Goal: Find specific page/section

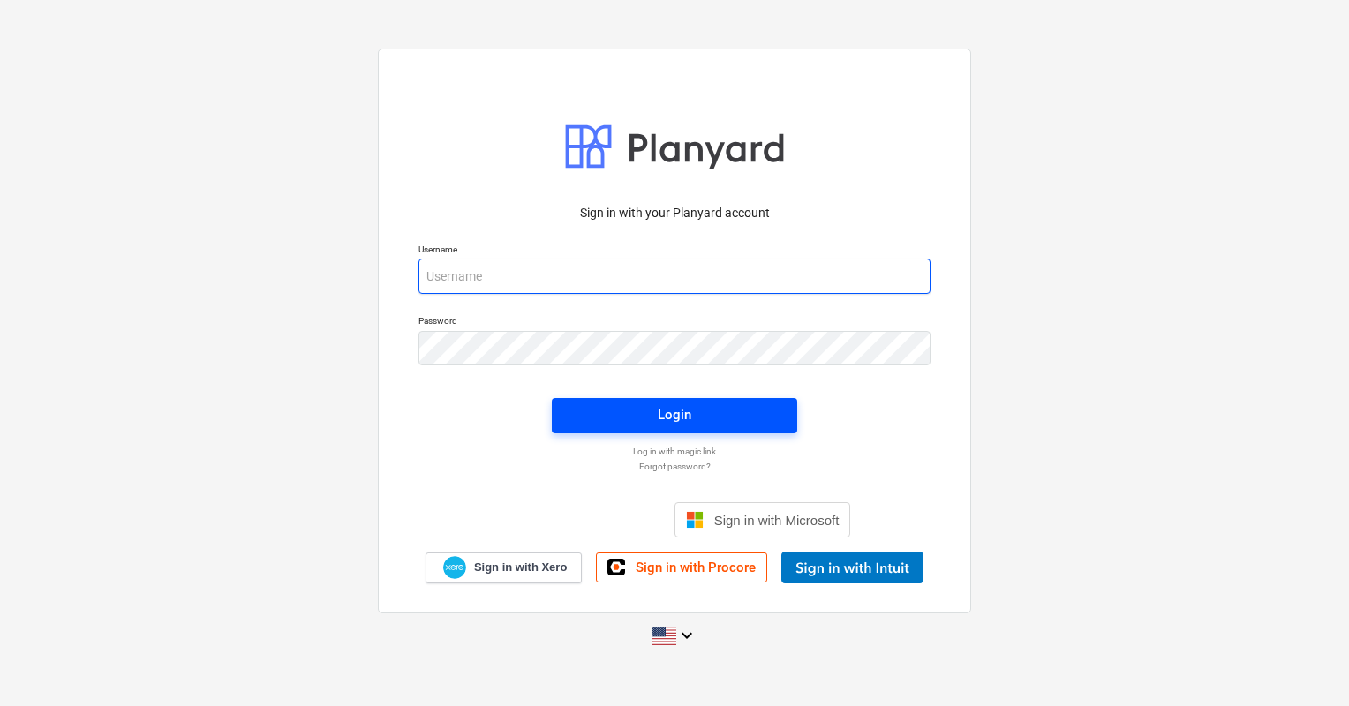
type input "[EMAIL_ADDRESS][DOMAIN_NAME]"
click at [718, 431] on button "Login" at bounding box center [674, 415] width 245 height 35
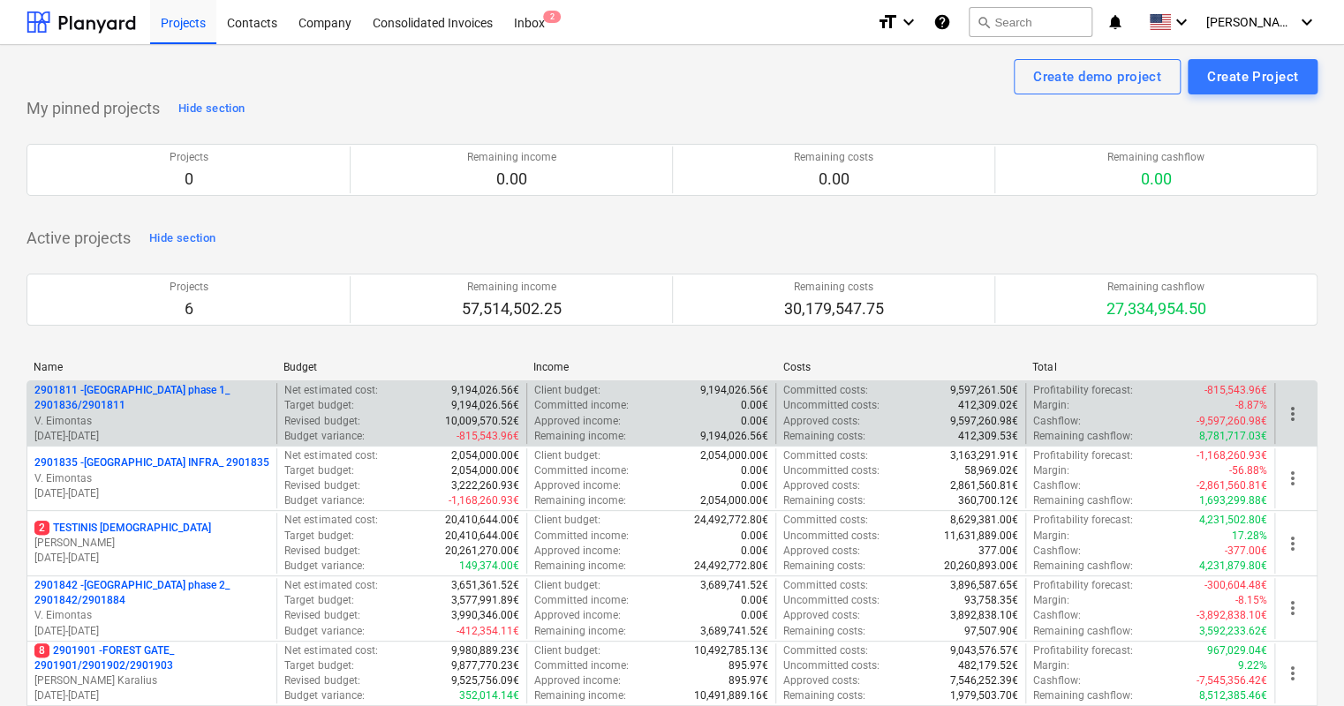
scroll to position [88, 0]
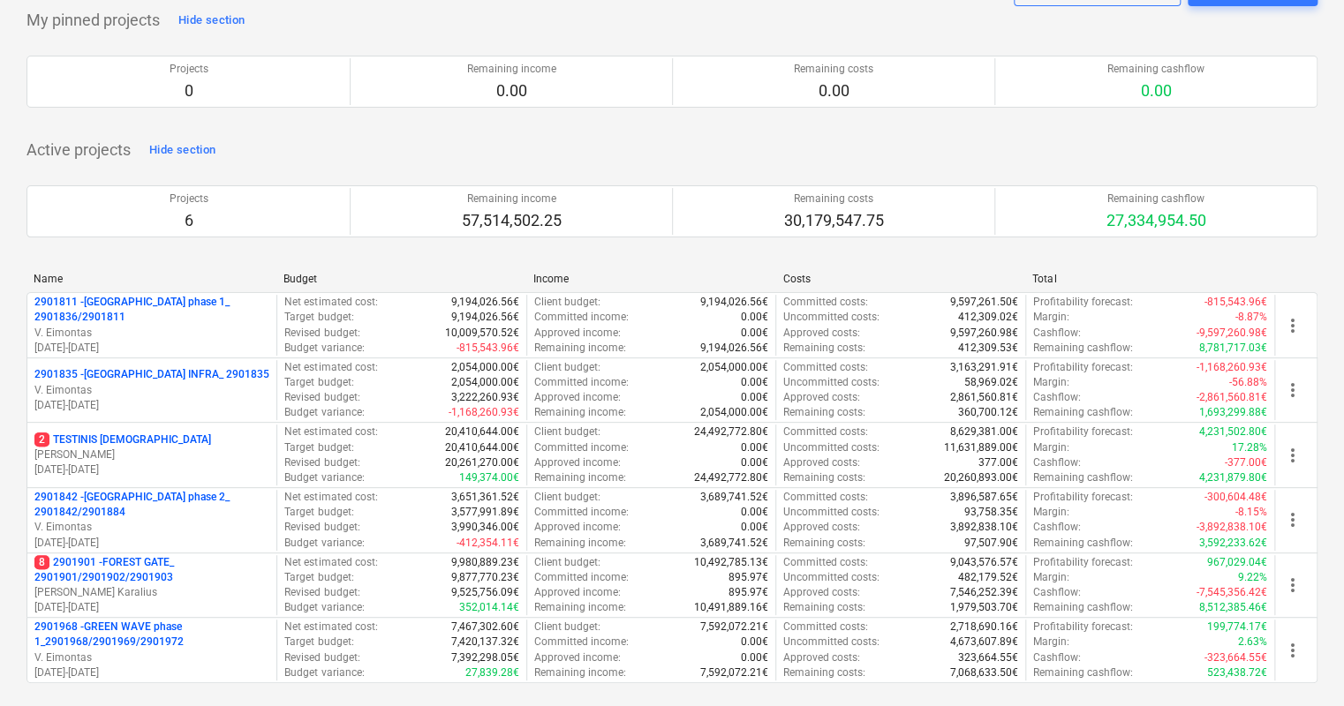
click at [110, 558] on p "8 2901901 - FOREST GATE_ 2901901/2901902/2901903" at bounding box center [151, 570] width 235 height 30
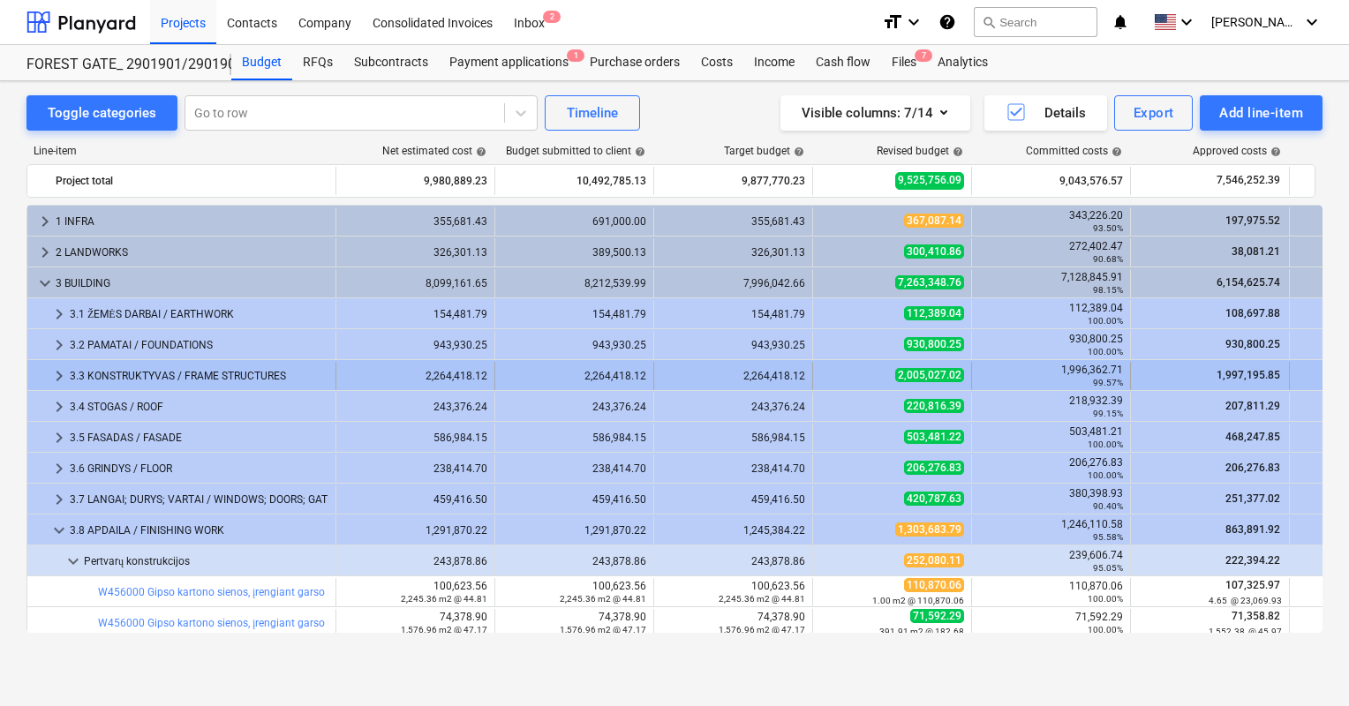
click at [141, 371] on div "3.3 KONSTRUKTYVAS / FRAME STRUCTURES" at bounding box center [199, 376] width 259 height 28
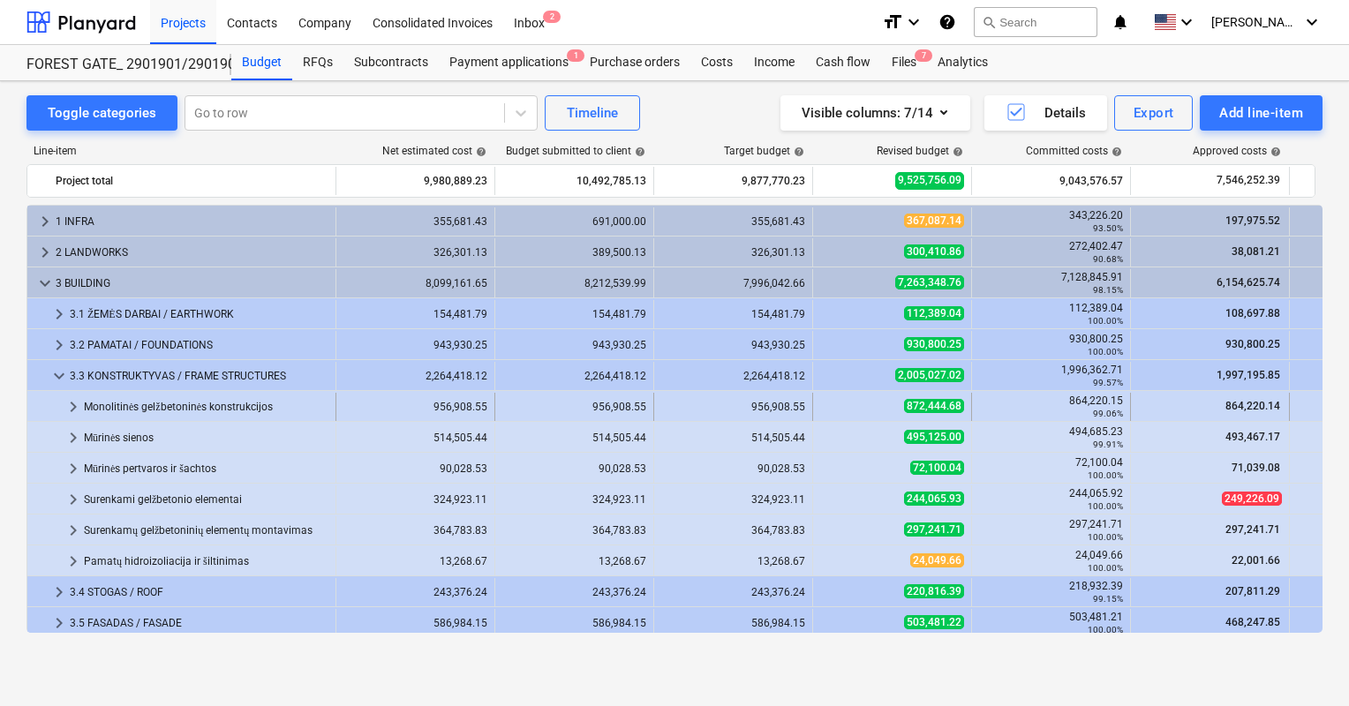
click at [142, 403] on div "Monolitinės gelžbetoninės konstrukcijos" at bounding box center [206, 407] width 245 height 28
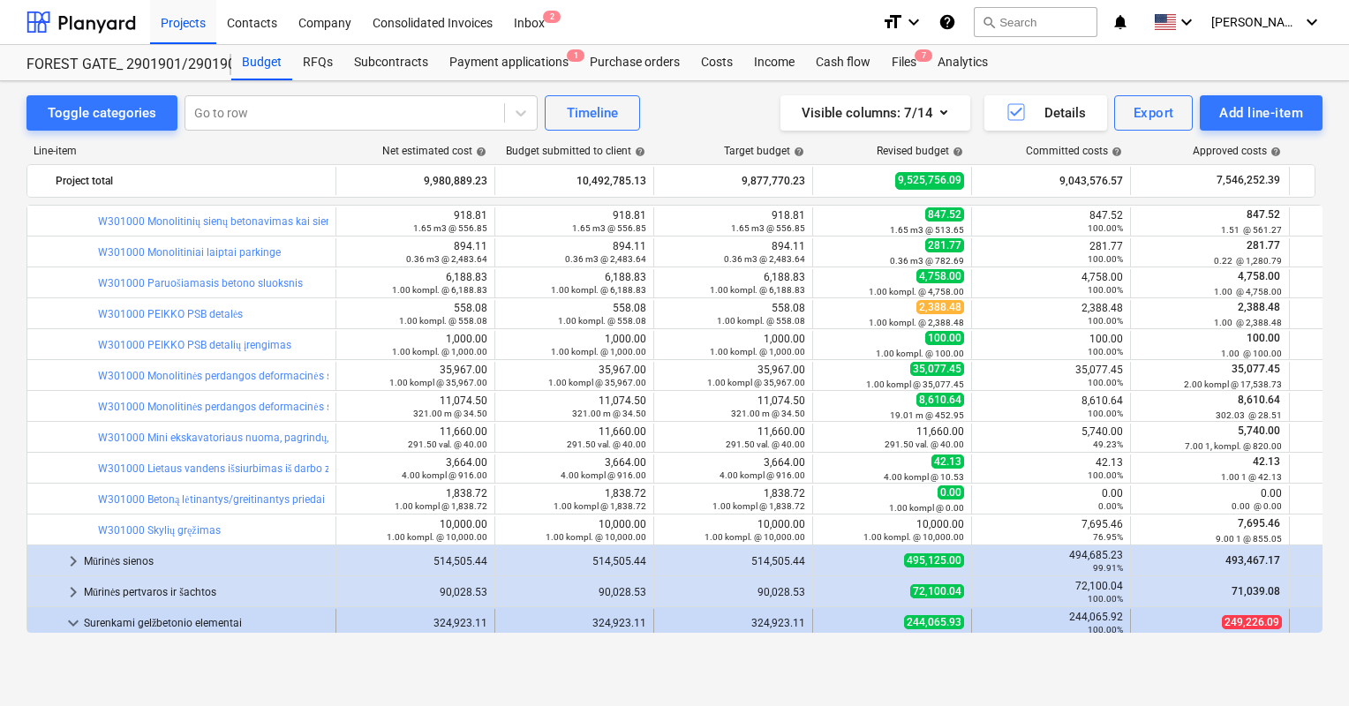
scroll to position [706, 0]
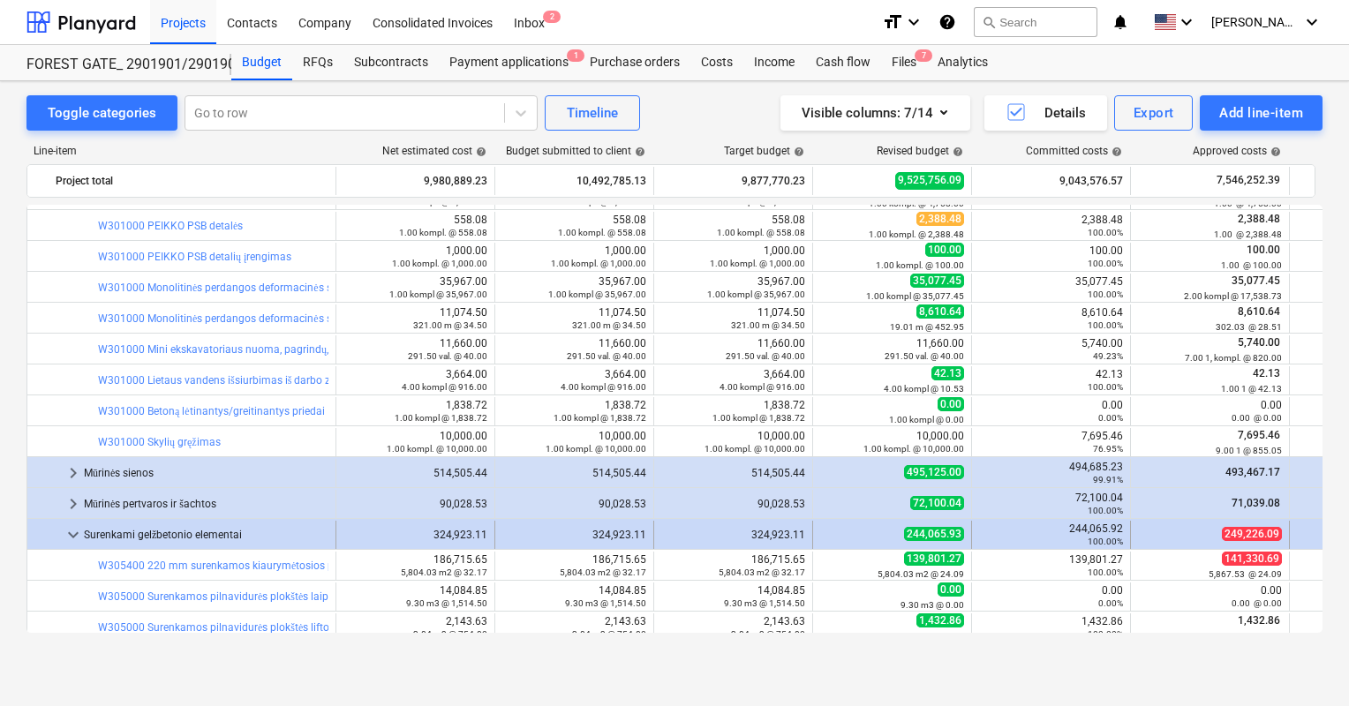
click at [71, 532] on span "keyboard_arrow_down" at bounding box center [73, 534] width 21 height 21
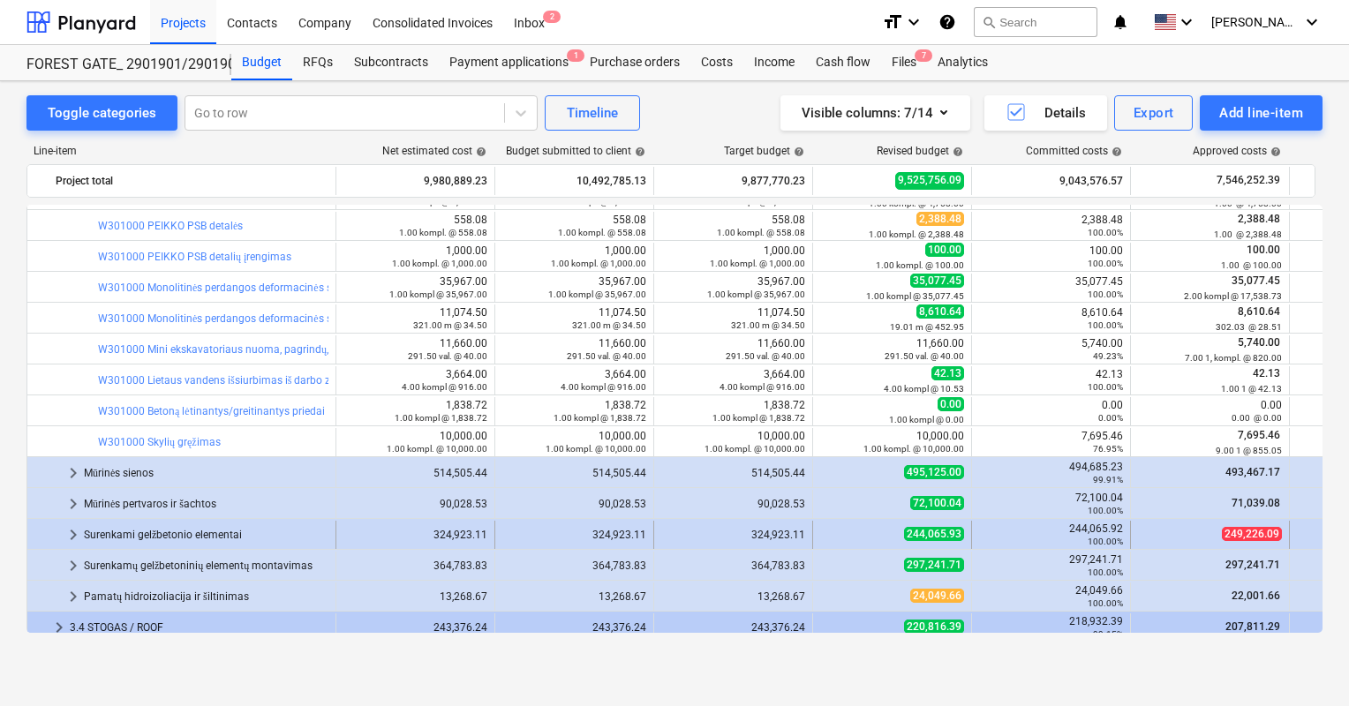
click at [74, 526] on span "keyboard_arrow_right" at bounding box center [73, 534] width 21 height 21
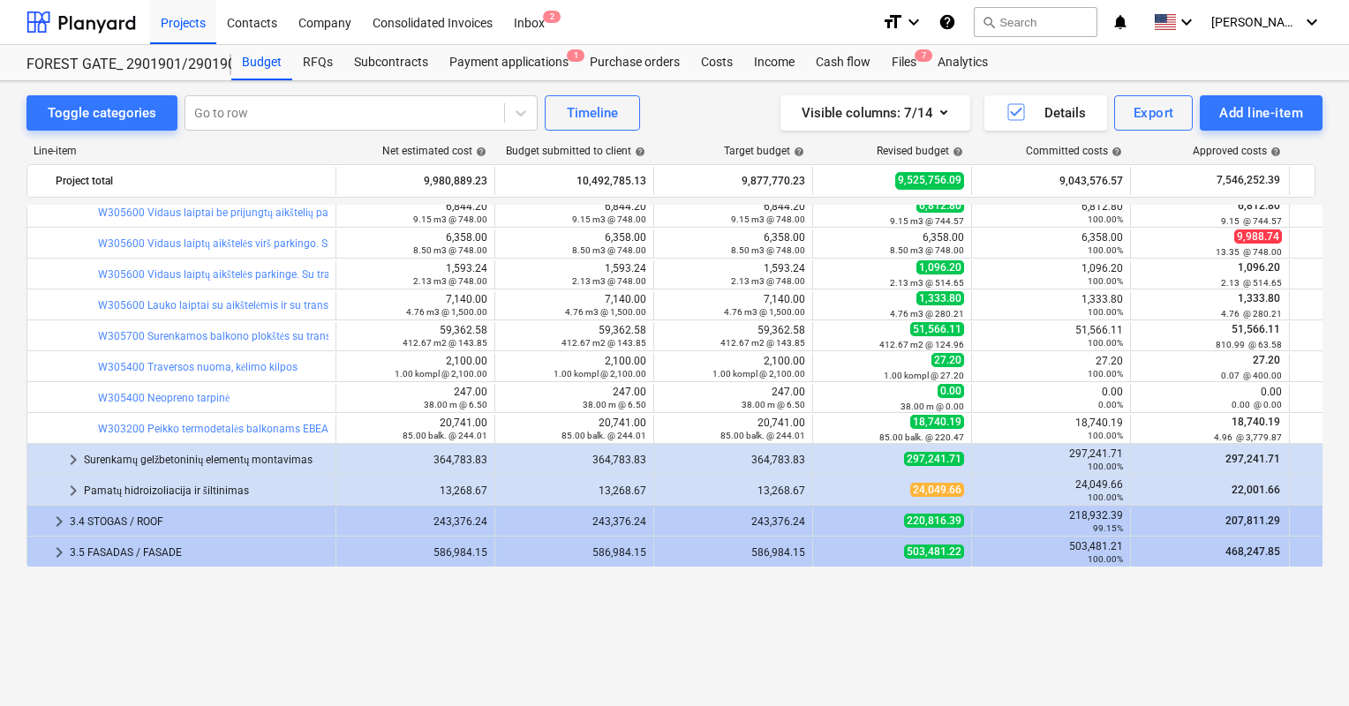
scroll to position [1059, 0]
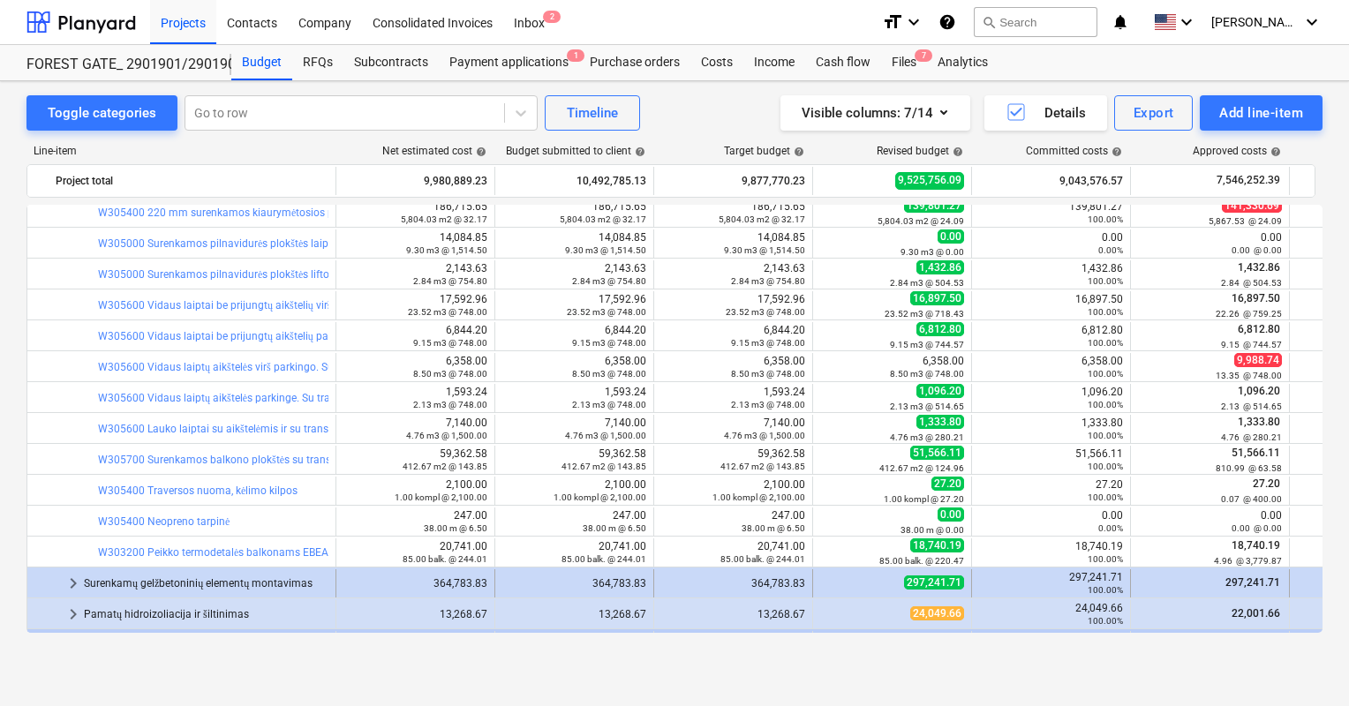
click at [74, 583] on span "keyboard_arrow_right" at bounding box center [73, 583] width 21 height 21
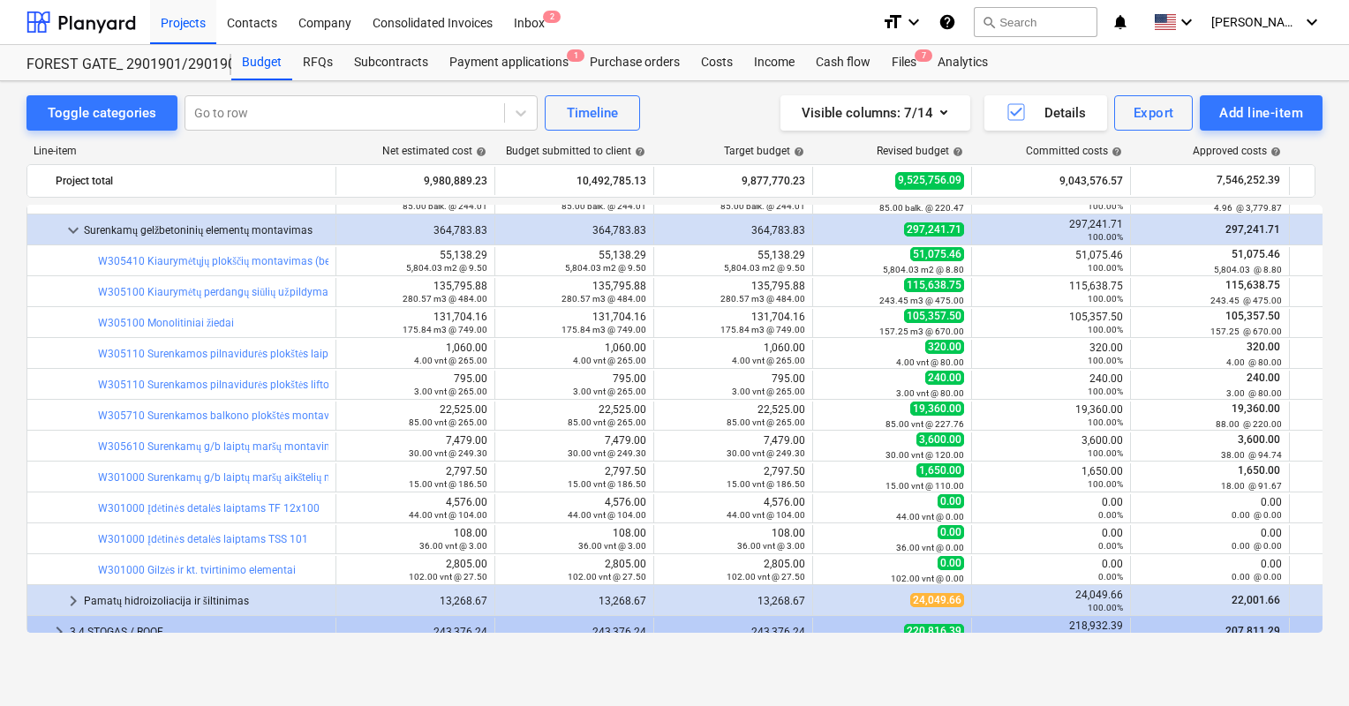
scroll to position [1501, 0]
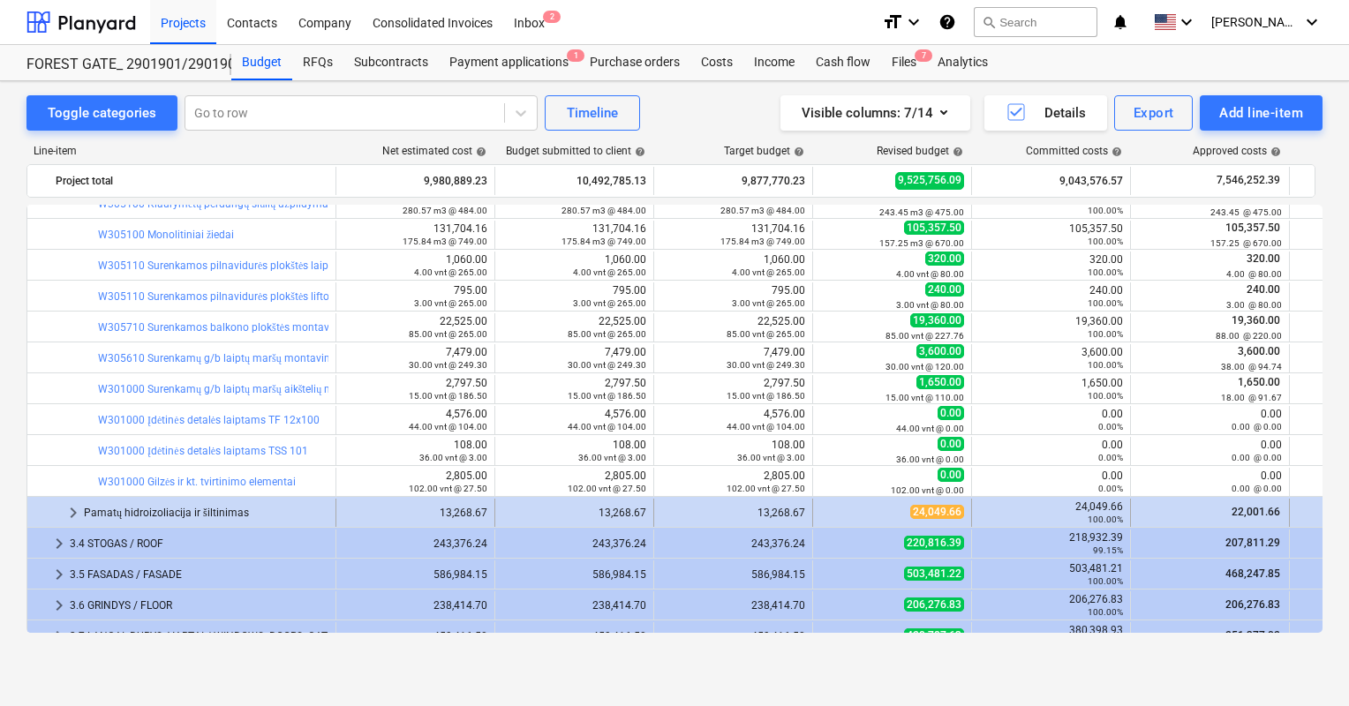
click at [70, 514] on span "keyboard_arrow_right" at bounding box center [73, 512] width 21 height 21
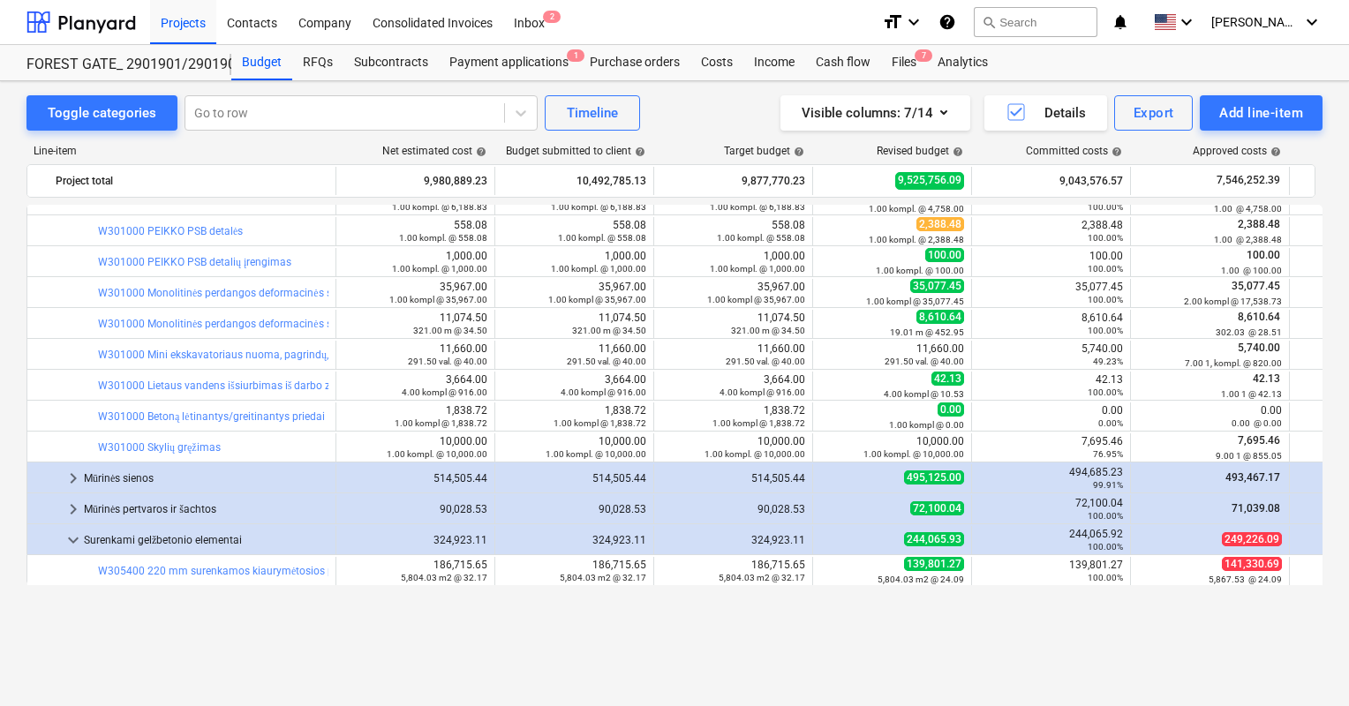
scroll to position [618, 0]
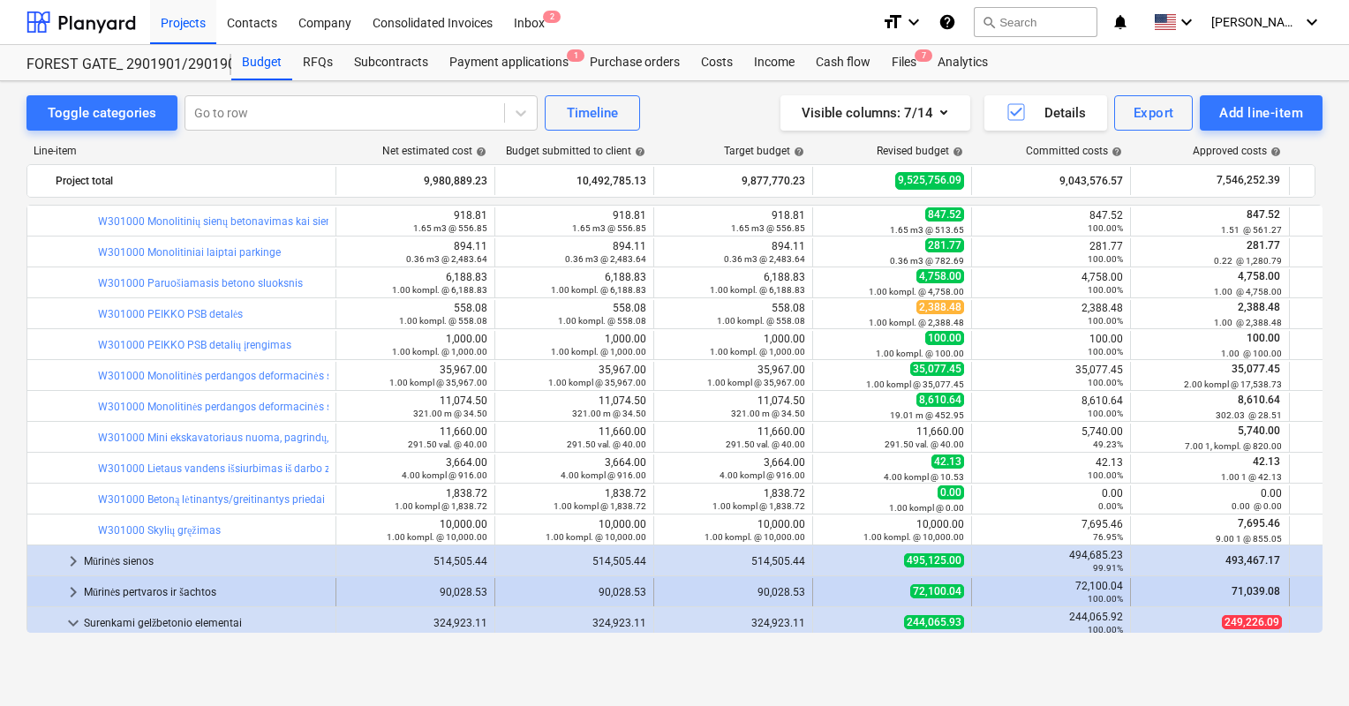
click at [70, 593] on span "keyboard_arrow_right" at bounding box center [73, 592] width 21 height 21
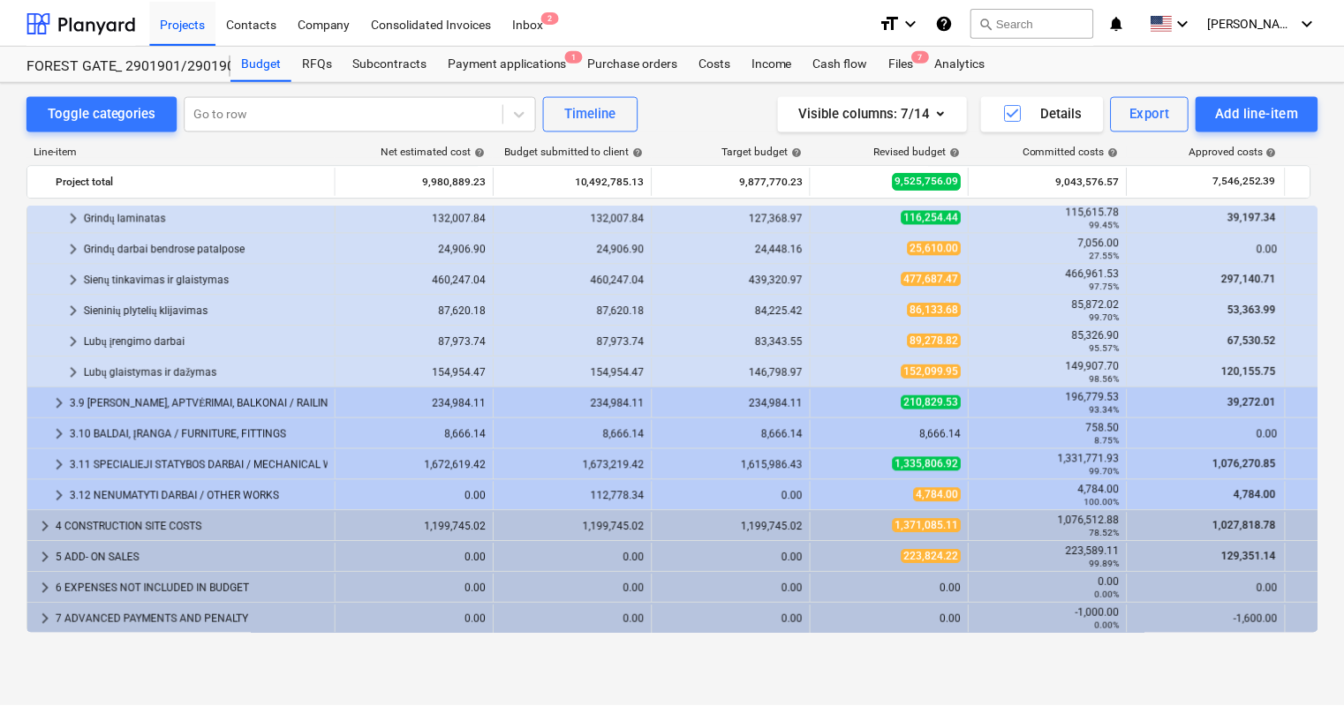
scroll to position [2287, 0]
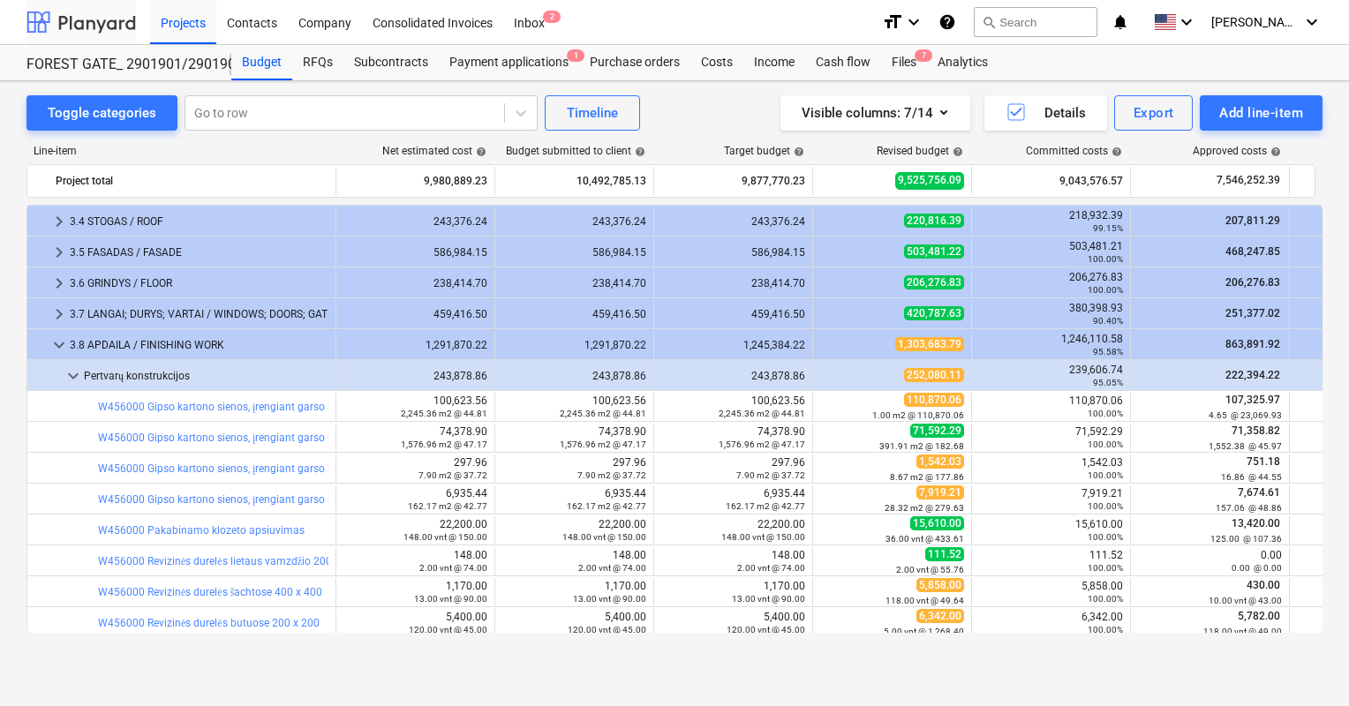
click at [56, 26] on div at bounding box center [80, 22] width 109 height 44
